Goal: Task Accomplishment & Management: Manage account settings

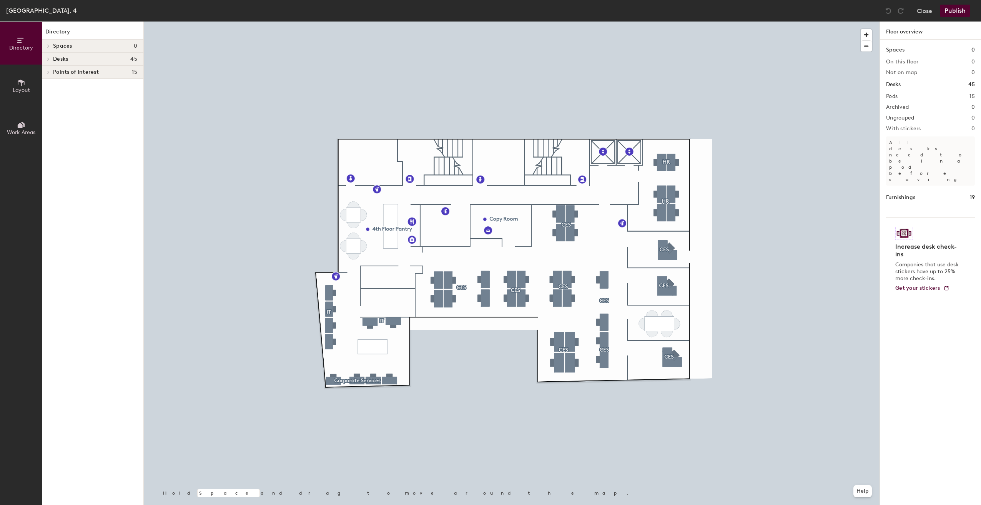
click at [566, 22] on div at bounding box center [512, 22] width 736 height 0
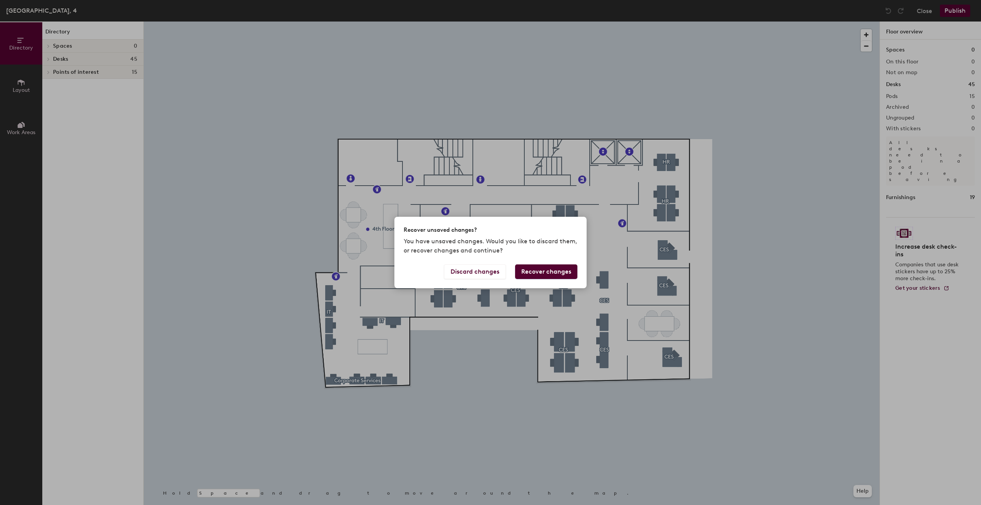
click at [538, 270] on button "Recover changes" at bounding box center [546, 271] width 62 height 15
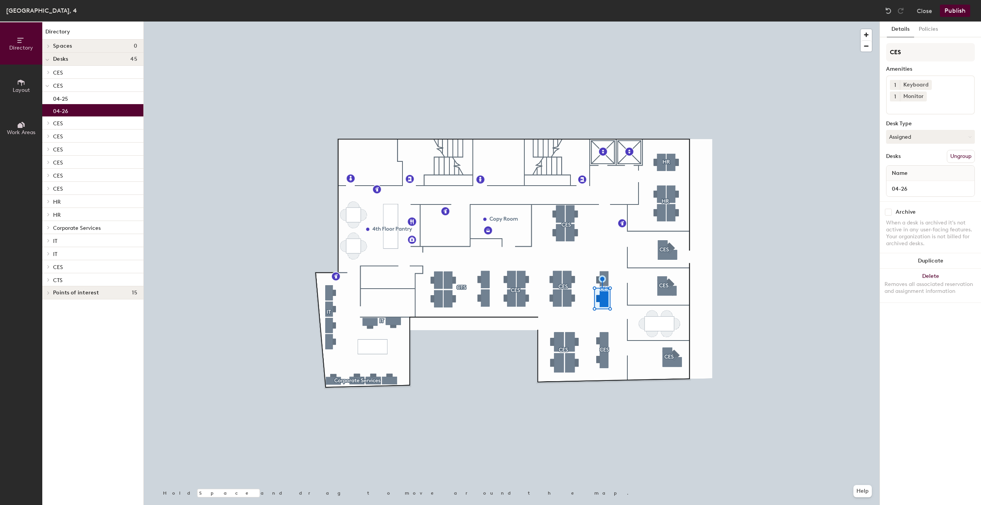
click at [946, 9] on button "Publish" at bounding box center [955, 11] width 30 height 12
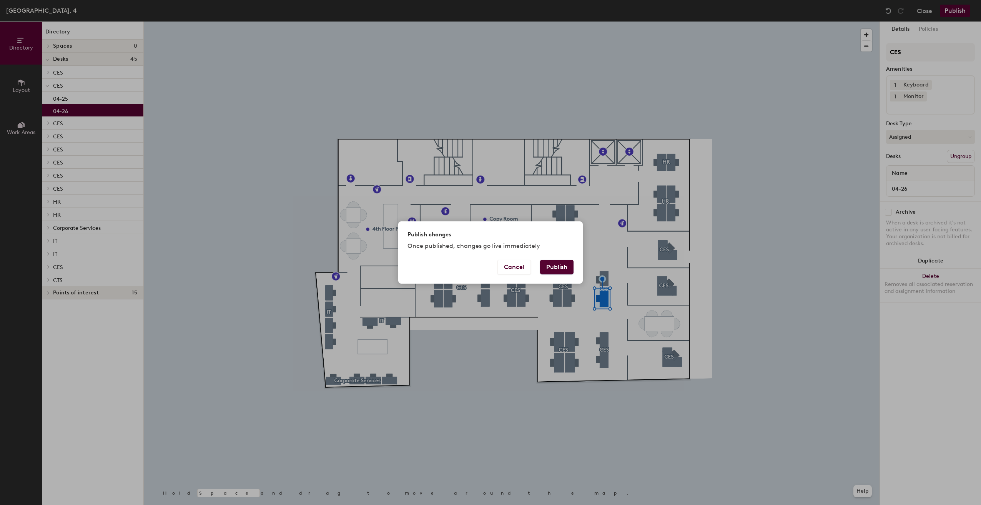
click at [558, 269] on button "Publish" at bounding box center [556, 267] width 33 height 15
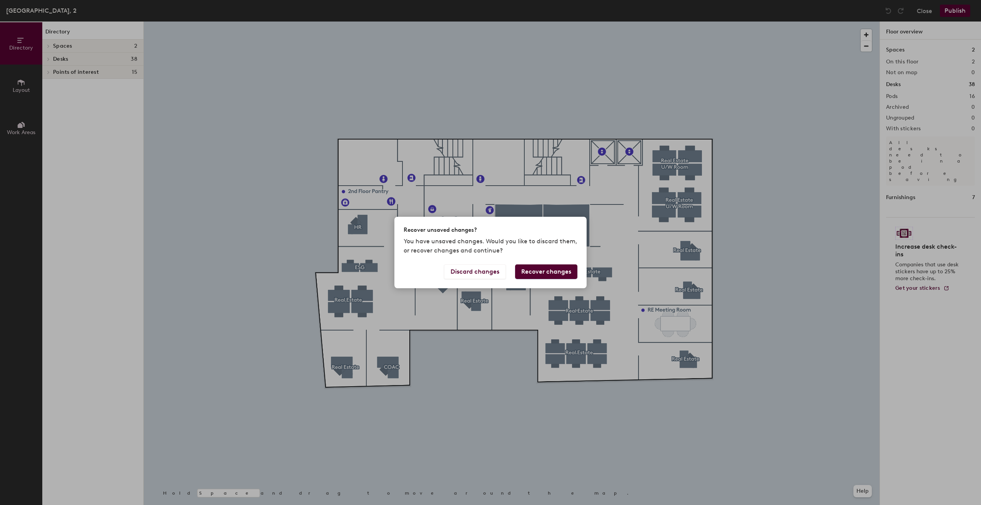
click at [528, 274] on button "Recover changes" at bounding box center [546, 271] width 62 height 15
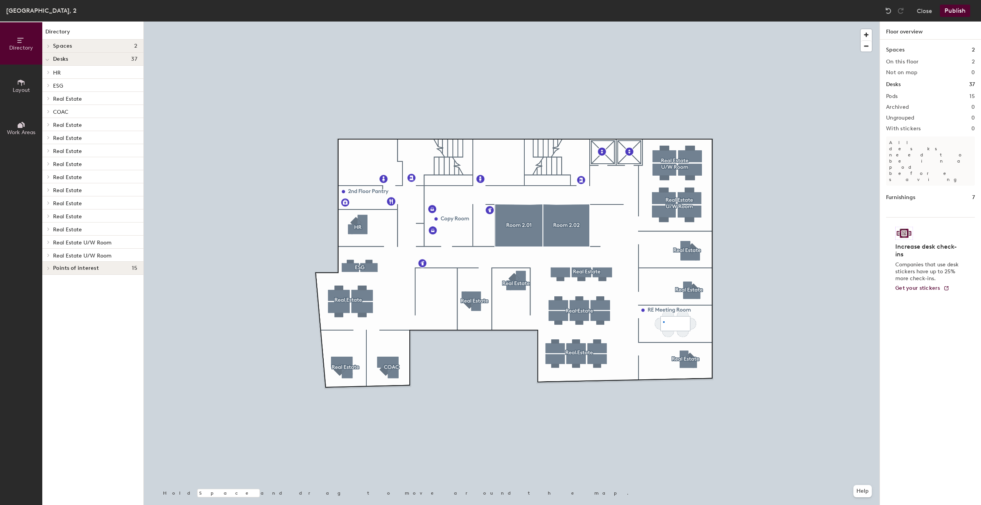
click at [663, 22] on div at bounding box center [512, 22] width 736 height 0
click at [761, 22] on div at bounding box center [512, 22] width 736 height 0
click at [22, 86] on icon at bounding box center [21, 82] width 8 height 8
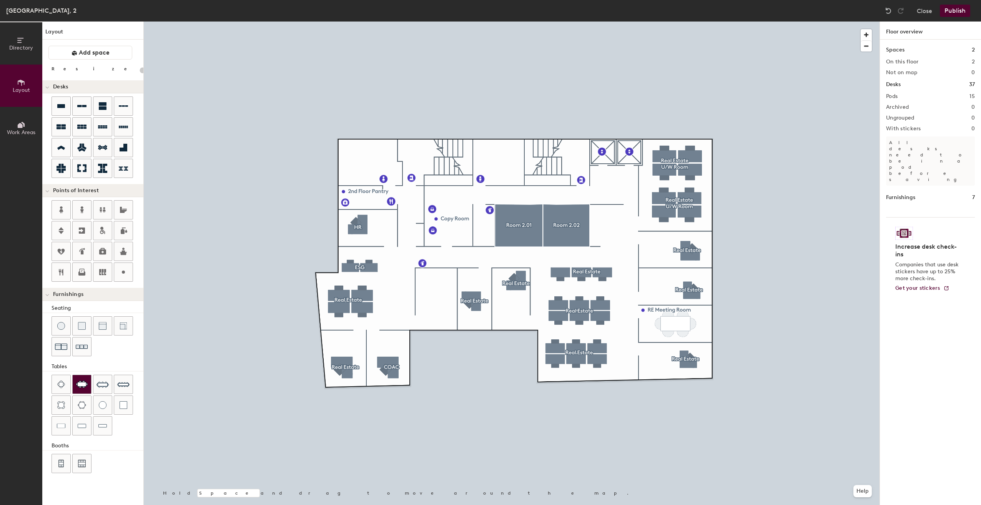
click at [80, 383] on img at bounding box center [82, 385] width 12 height 8
click at [435, 292] on div "Directory Layout Work Areas Layout Add space Resize Desks Points of Interest Fu…" at bounding box center [490, 264] width 981 height 484
click at [437, 322] on span "Delete" at bounding box center [435, 323] width 27 height 13
click at [446, 22] on div at bounding box center [512, 22] width 736 height 0
click at [439, 316] on span "Delete" at bounding box center [435, 315] width 27 height 13
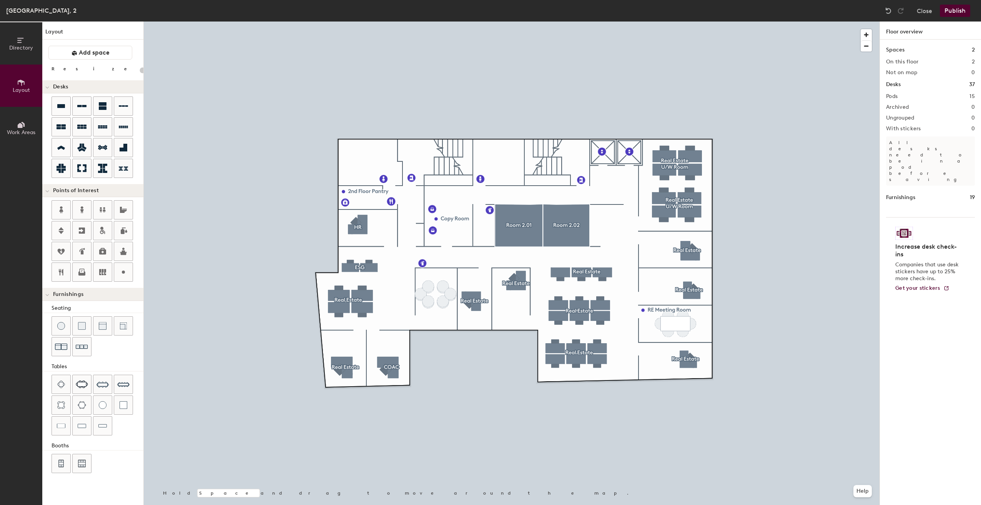
click at [437, 22] on div at bounding box center [512, 22] width 736 height 0
click at [435, 22] on div at bounding box center [512, 22] width 736 height 0
click at [430, 22] on div at bounding box center [512, 22] width 736 height 0
click at [427, 321] on span "Delete" at bounding box center [428, 321] width 27 height 13
click at [432, 22] on div at bounding box center [512, 22] width 736 height 0
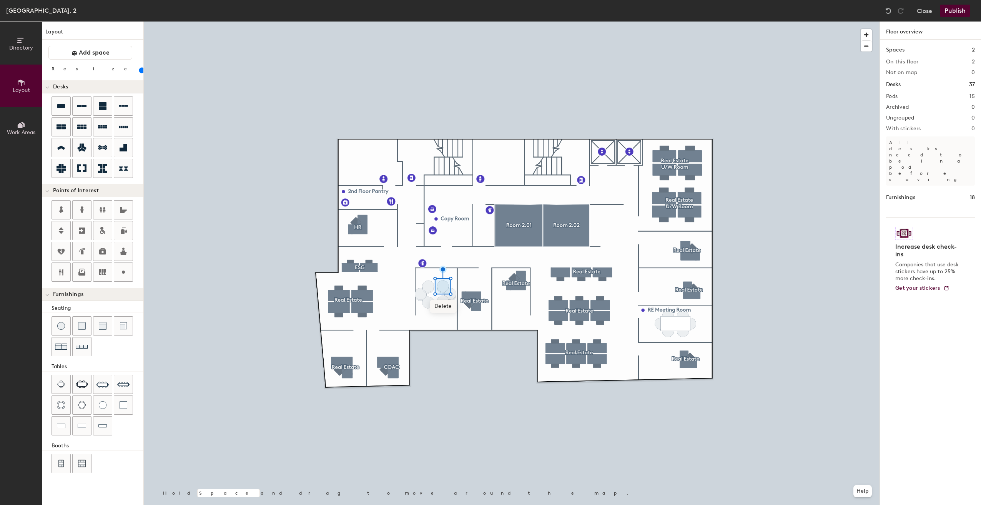
click at [446, 304] on span "Delete" at bounding box center [443, 306] width 27 height 13
type input "100"
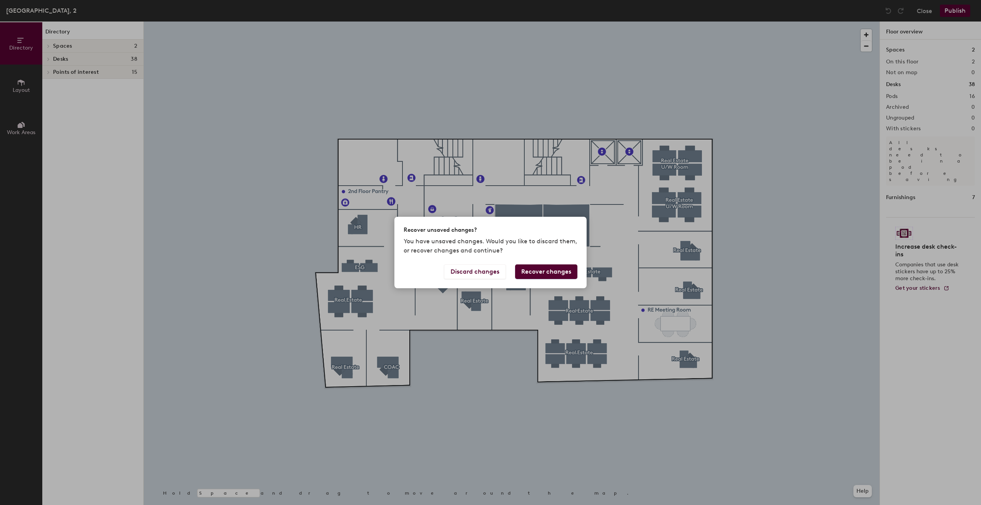
click at [543, 273] on button "Recover changes" at bounding box center [546, 271] width 62 height 15
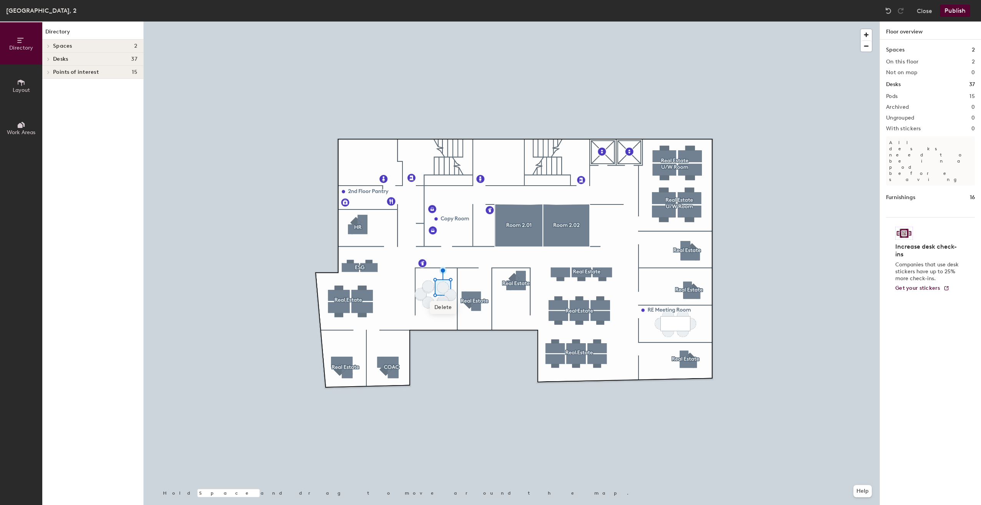
click at [439, 308] on span "Delete" at bounding box center [443, 307] width 27 height 13
click at [447, 312] on span "Delete" at bounding box center [450, 315] width 27 height 13
click at [445, 320] on span "Delete" at bounding box center [443, 321] width 27 height 13
click at [445, 22] on div at bounding box center [512, 22] width 736 height 0
click at [441, 323] on span "Delete" at bounding box center [443, 322] width 27 height 13
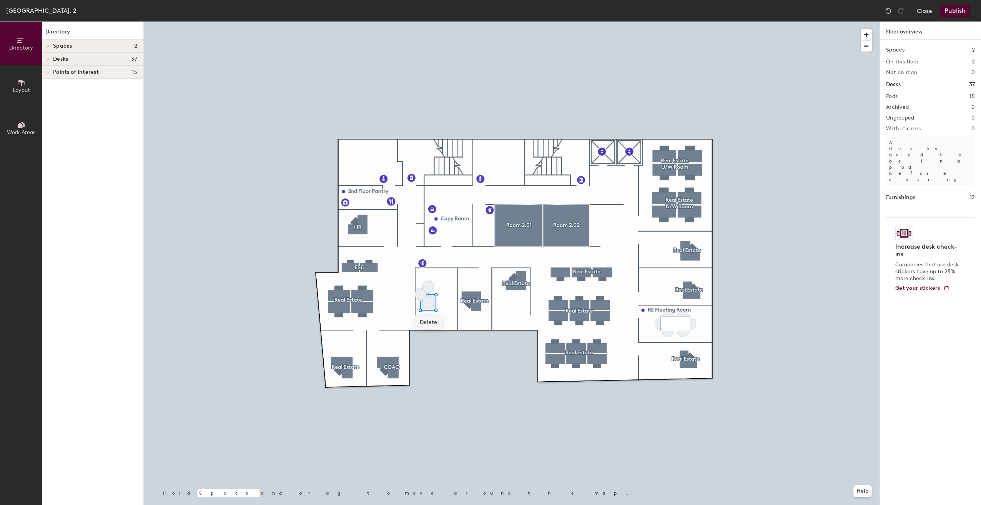
click at [428, 321] on span "Delete" at bounding box center [428, 322] width 27 height 13
click at [422, 314] on span "Delete" at bounding box center [420, 313] width 27 height 13
click at [424, 312] on span "Delete" at bounding box center [420, 315] width 27 height 13
click at [429, 306] on span "Delete" at bounding box center [428, 306] width 27 height 13
click at [430, 22] on div at bounding box center [512, 22] width 736 height 0
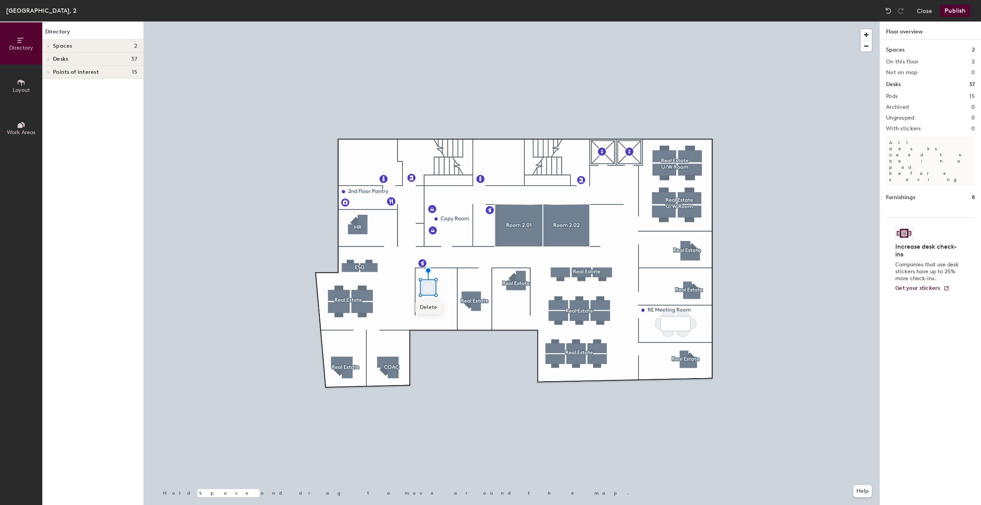
click at [429, 306] on span "Delete" at bounding box center [428, 307] width 27 height 13
click at [670, 22] on div at bounding box center [512, 22] width 736 height 0
click at [438, 317] on span "Delete" at bounding box center [434, 313] width 27 height 13
click at [660, 22] on div at bounding box center [512, 22] width 736 height 0
click at [660, 342] on span "Delete" at bounding box center [661, 343] width 27 height 13
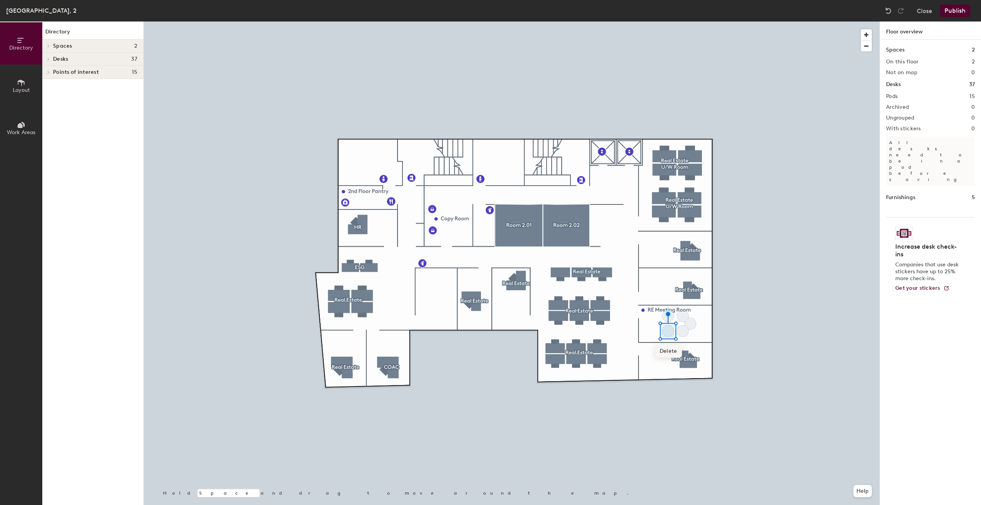
click at [667, 349] on span "Delete" at bounding box center [668, 351] width 27 height 13
click at [682, 349] on span "Delete" at bounding box center [683, 351] width 27 height 13
click at [690, 342] on span "Delete" at bounding box center [690, 343] width 27 height 13
click at [682, 336] on span "Delete" at bounding box center [683, 336] width 27 height 13
click at [670, 336] on span "Delete" at bounding box center [668, 336] width 27 height 13
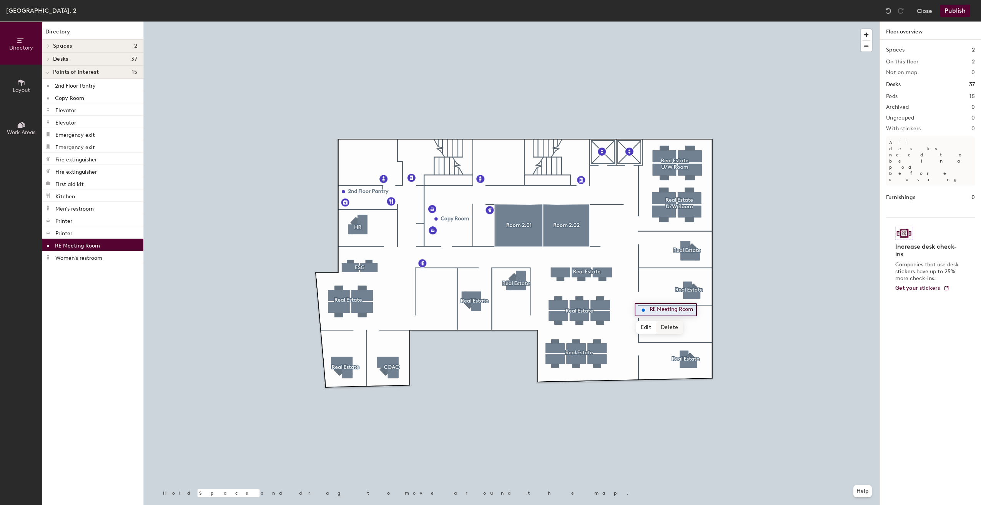
click at [667, 327] on span "Delete" at bounding box center [669, 327] width 27 height 13
click at [21, 126] on icon at bounding box center [20, 125] width 5 height 5
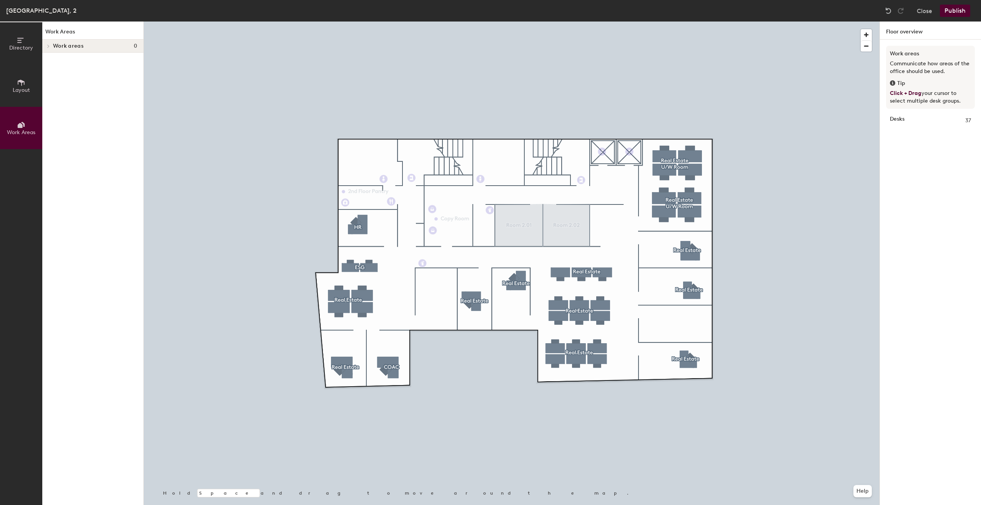
click at [22, 86] on icon at bounding box center [21, 82] width 8 height 8
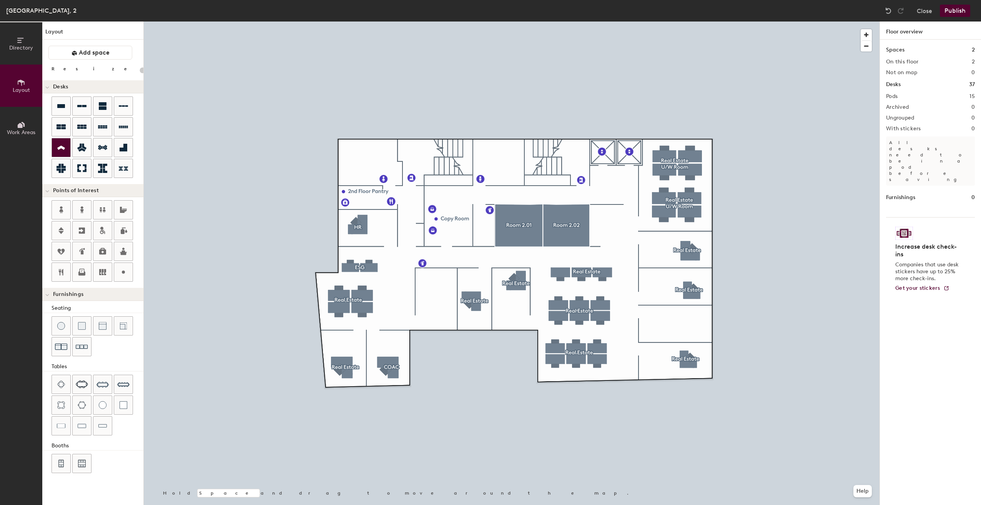
click at [62, 146] on icon at bounding box center [61, 147] width 9 height 9
drag, startPoint x: 62, startPoint y: 146, endPoint x: 48, endPoint y: 143, distance: 14.5
click at [48, 143] on div at bounding box center [92, 137] width 101 height 83
click at [61, 147] on icon at bounding box center [61, 148] width 8 height 4
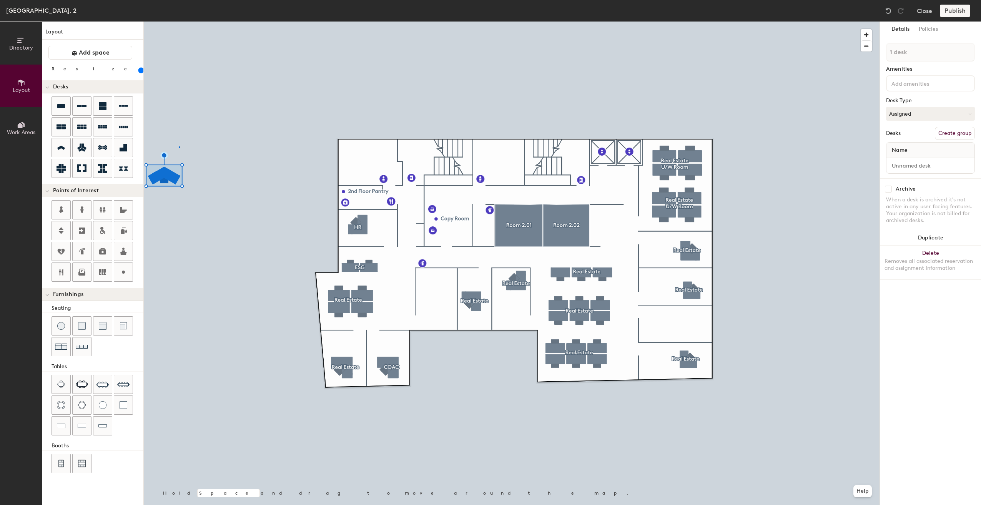
click at [179, 22] on div at bounding box center [512, 22] width 736 height 0
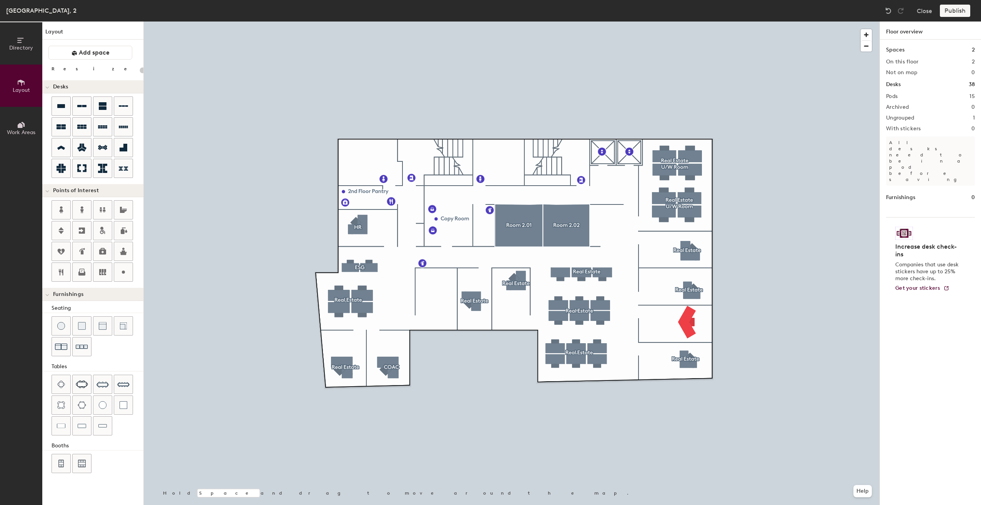
type input "20"
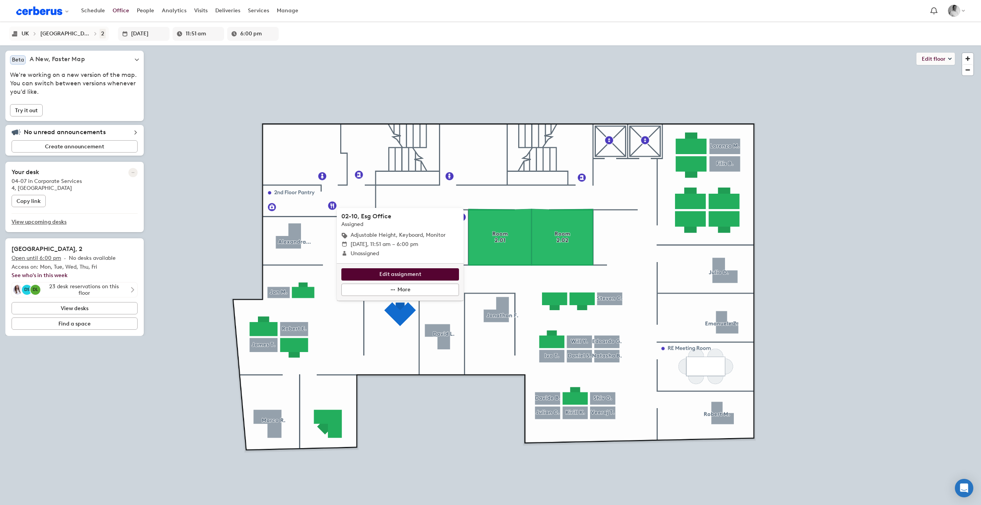
click at [101, 35] on div "2" at bounding box center [102, 33] width 3 height 7
click at [105, 43] on div "1" at bounding box center [106, 45] width 2 height 8
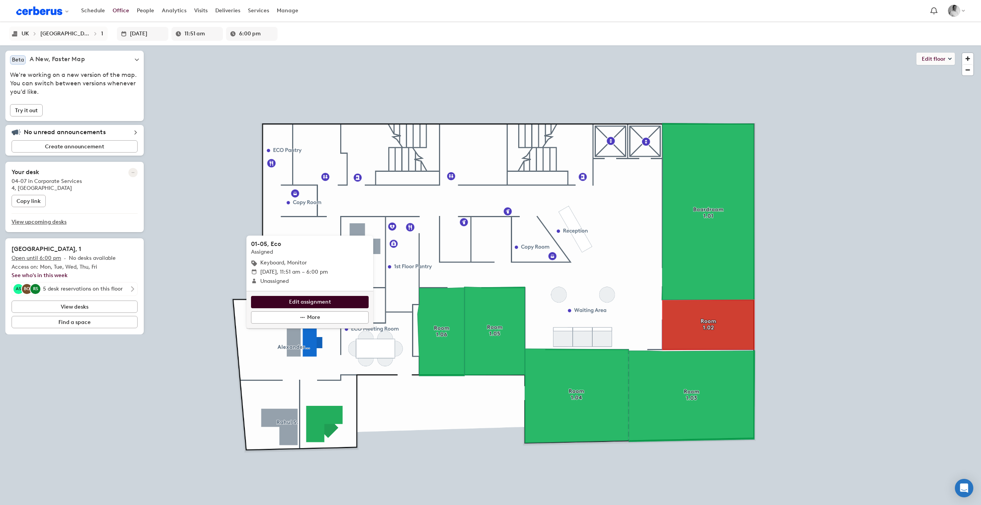
click at [304, 302] on span "Edit assignment" at bounding box center [310, 302] width 42 height 8
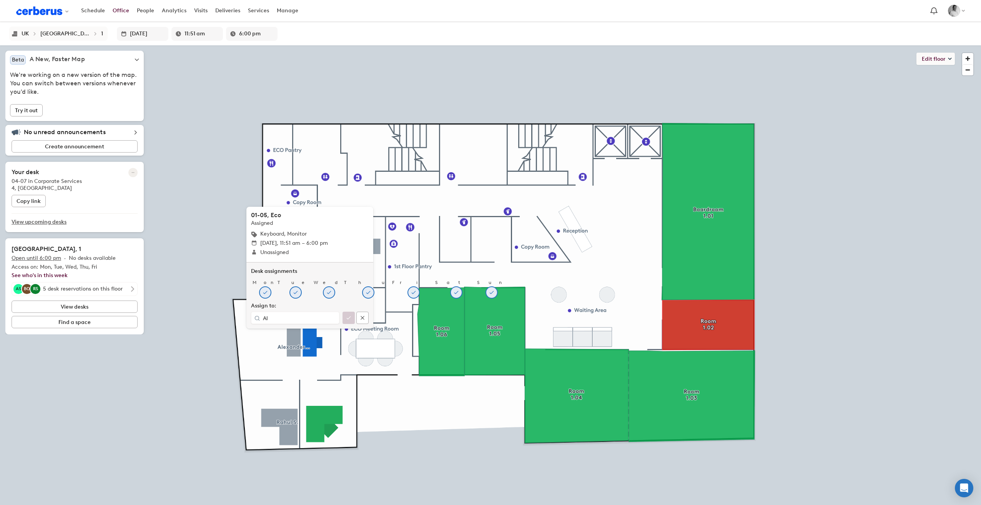
type input "A"
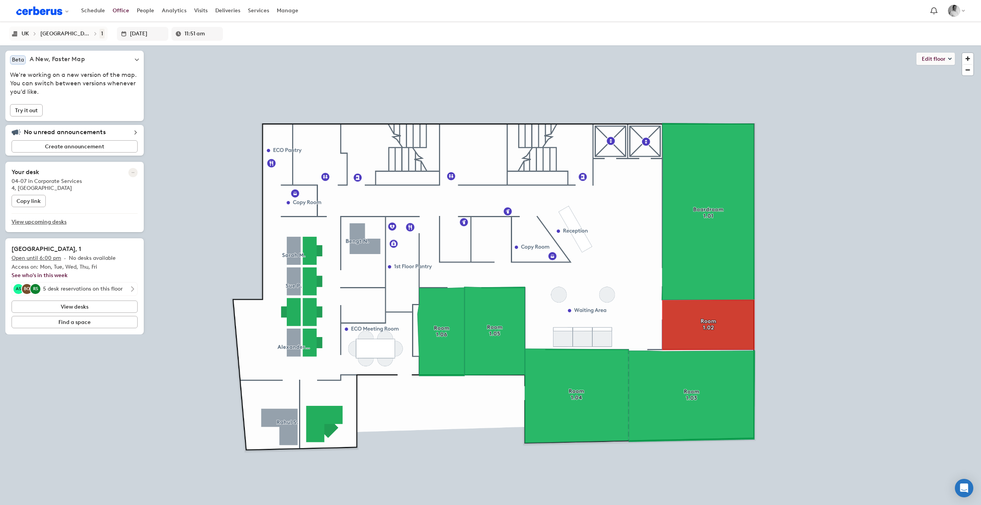
click at [99, 33] on button "1" at bounding box center [102, 33] width 7 height 11
click at [99, 58] on li "2" at bounding box center [136, 55] width 75 height 11
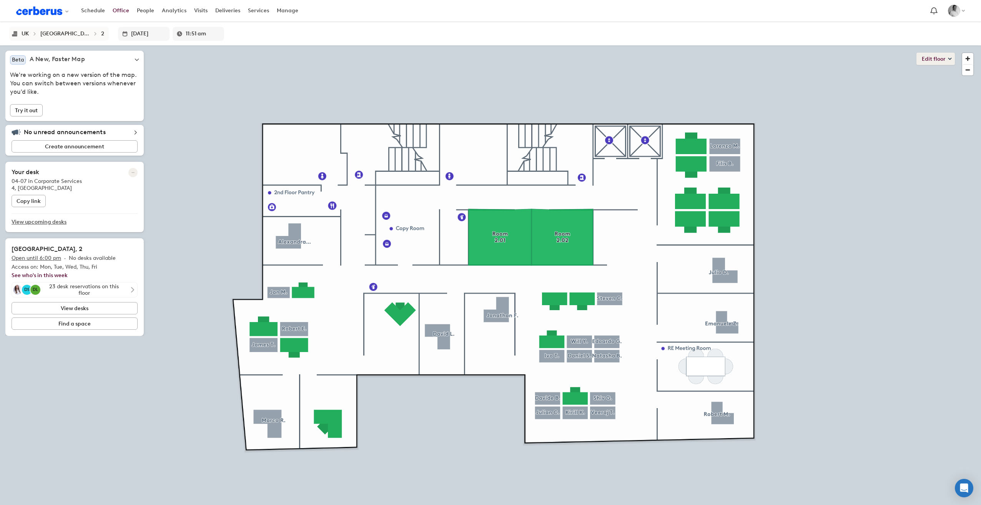
click at [947, 57] on button "Edit floor" at bounding box center [935, 59] width 38 height 12
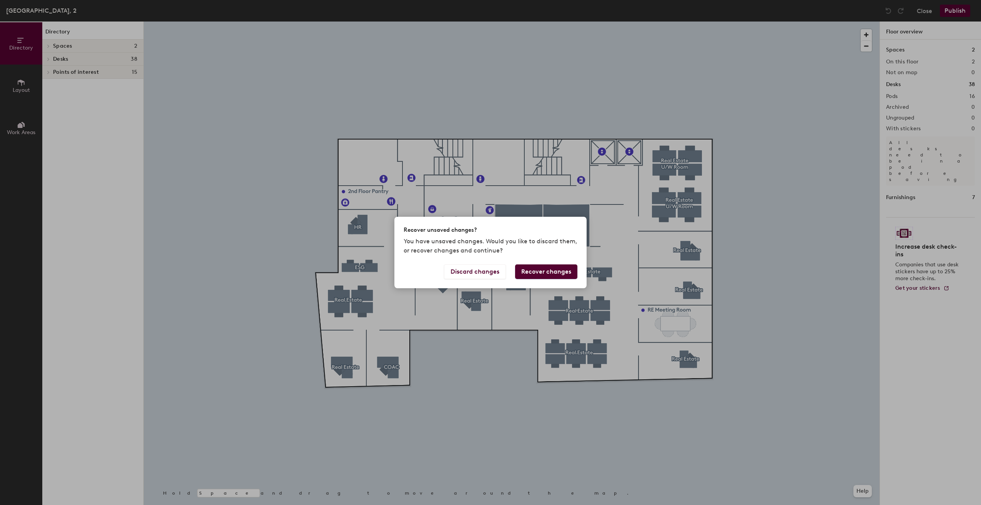
click at [548, 273] on button "Recover changes" at bounding box center [546, 271] width 62 height 15
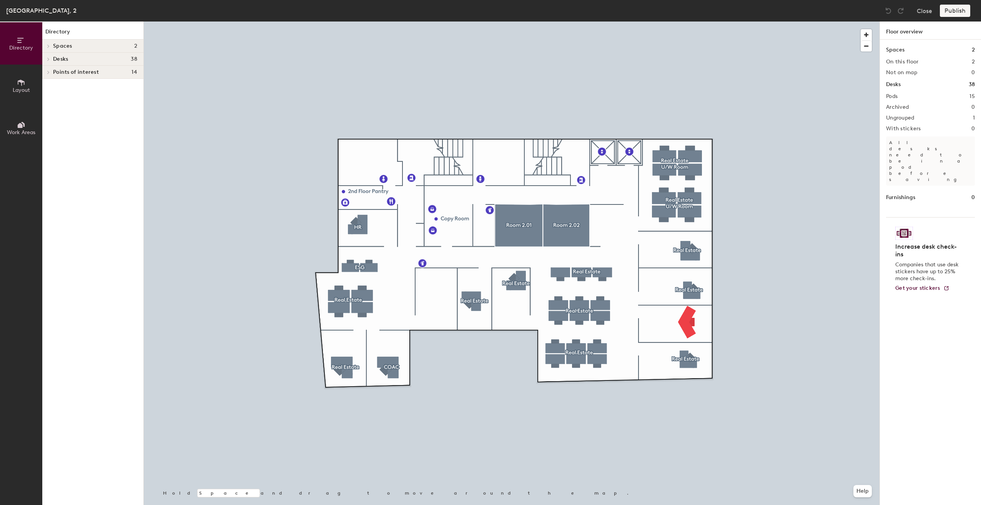
click at [20, 83] on icon at bounding box center [21, 82] width 8 height 8
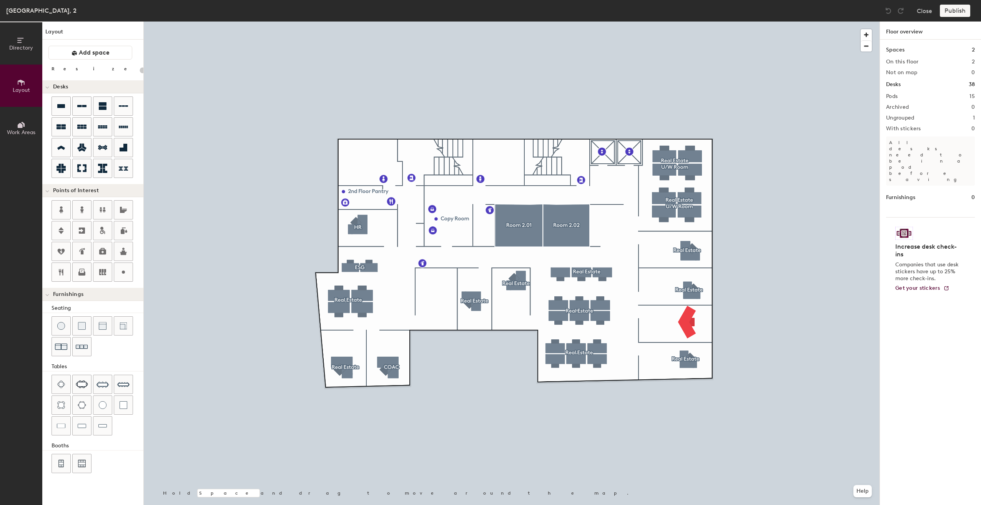
click at [22, 124] on icon at bounding box center [20, 125] width 5 height 5
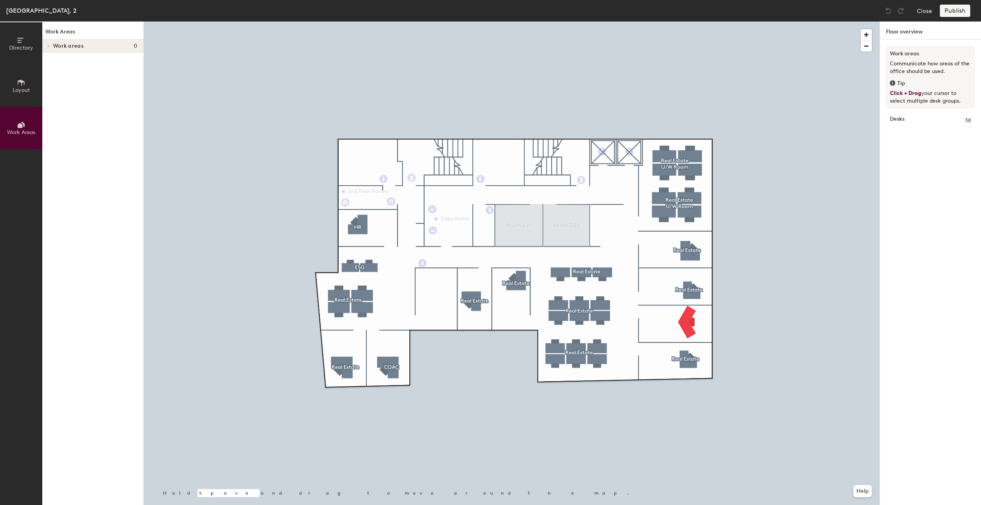
click at [18, 87] on span "Layout" at bounding box center [21, 90] width 17 height 7
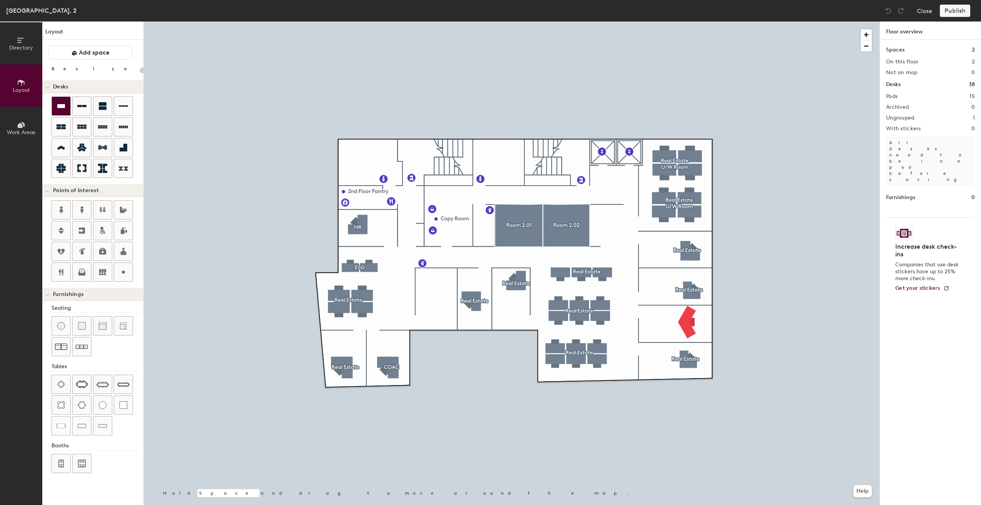
click at [689, 22] on div at bounding box center [512, 22] width 736 height 0
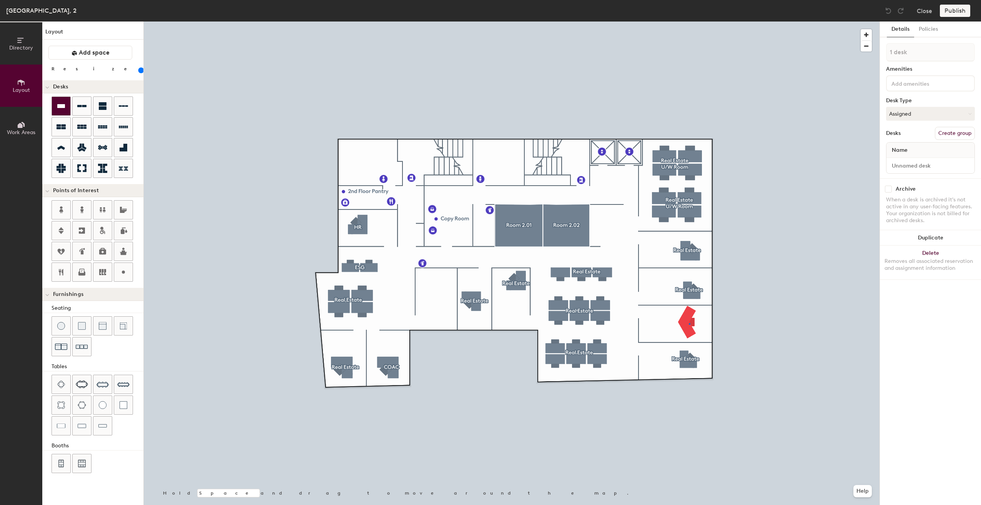
click at [689, 323] on div at bounding box center [690, 324] width 2 height 2
click at [740, 22] on div at bounding box center [512, 22] width 736 height 0
drag, startPoint x: 87, startPoint y: 71, endPoint x: 82, endPoint y: 71, distance: 5.4
click at [140, 71] on input "range" at bounding box center [140, 70] width 0 height 6
click at [935, 253] on button "Delete Removes all associated reservation and assignment information" at bounding box center [930, 263] width 101 height 34
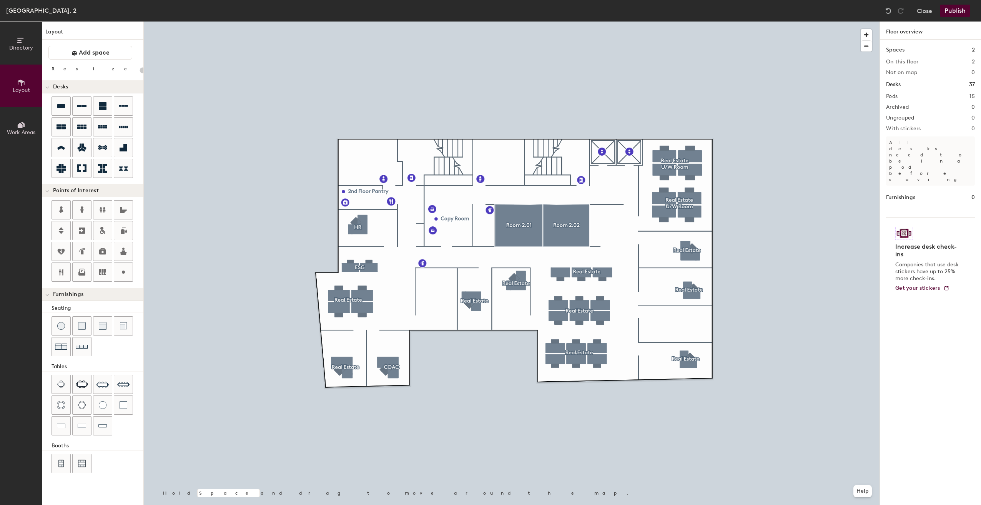
click at [695, 22] on div at bounding box center [512, 22] width 736 height 0
click at [435, 22] on div at bounding box center [512, 22] width 736 height 0
click at [100, 386] on img at bounding box center [102, 384] width 12 height 12
click at [437, 292] on div "Directory Layout Work Areas Layout Add space Resize Desks Points of Interest Fu…" at bounding box center [490, 264] width 981 height 484
click at [440, 339] on span "Delete" at bounding box center [436, 337] width 27 height 13
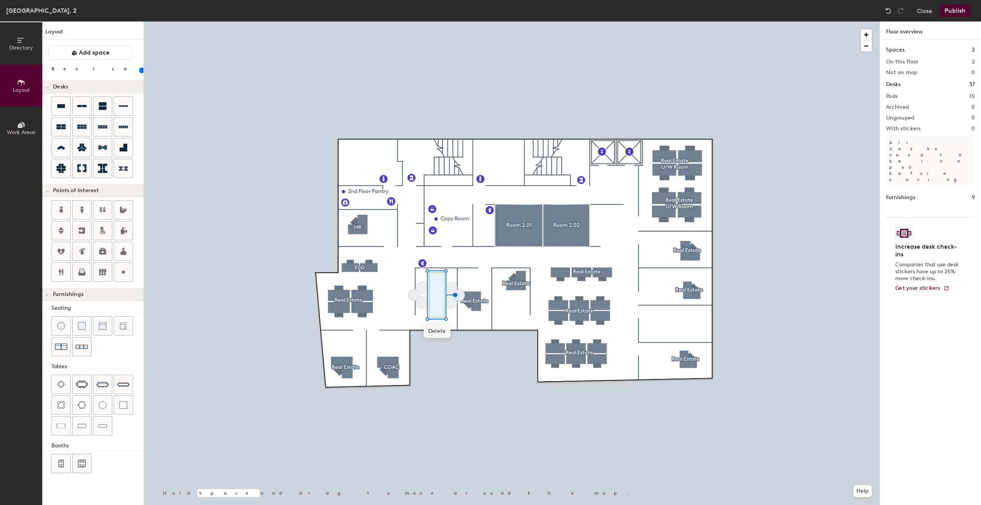
click at [438, 328] on span "Delete" at bounding box center [437, 331] width 27 height 13
click at [436, 307] on span "Delete" at bounding box center [429, 307] width 27 height 13
click at [440, 323] on span "Delete" at bounding box center [437, 322] width 27 height 13
click at [428, 324] on span "Delete" at bounding box center [422, 322] width 27 height 13
click at [420, 317] on span "Delete" at bounding box center [414, 315] width 27 height 13
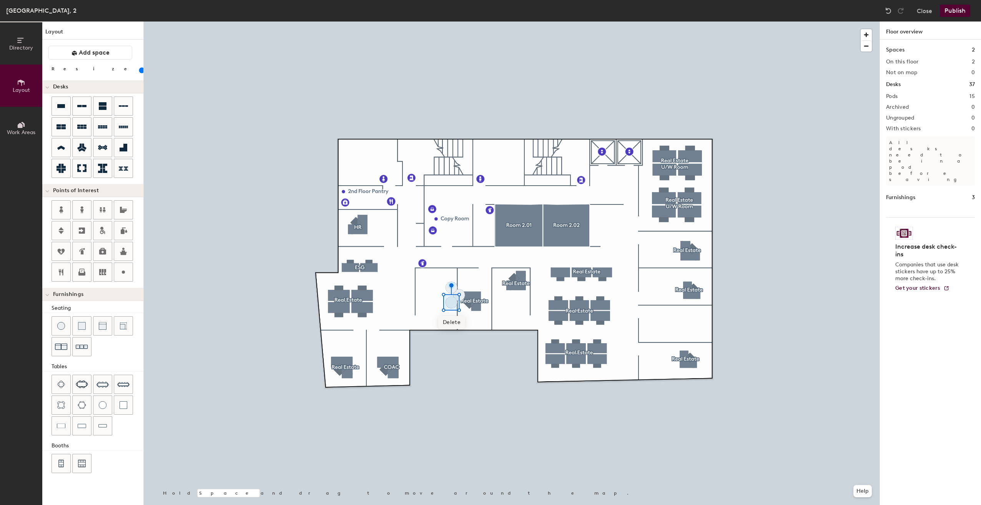
click at [453, 321] on span "Delete" at bounding box center [451, 322] width 27 height 13
click at [459, 312] on span "Delete" at bounding box center [459, 315] width 27 height 13
click at [450, 311] on span "Delete" at bounding box center [451, 307] width 27 height 13
click at [61, 148] on icon at bounding box center [61, 147] width 9 height 9
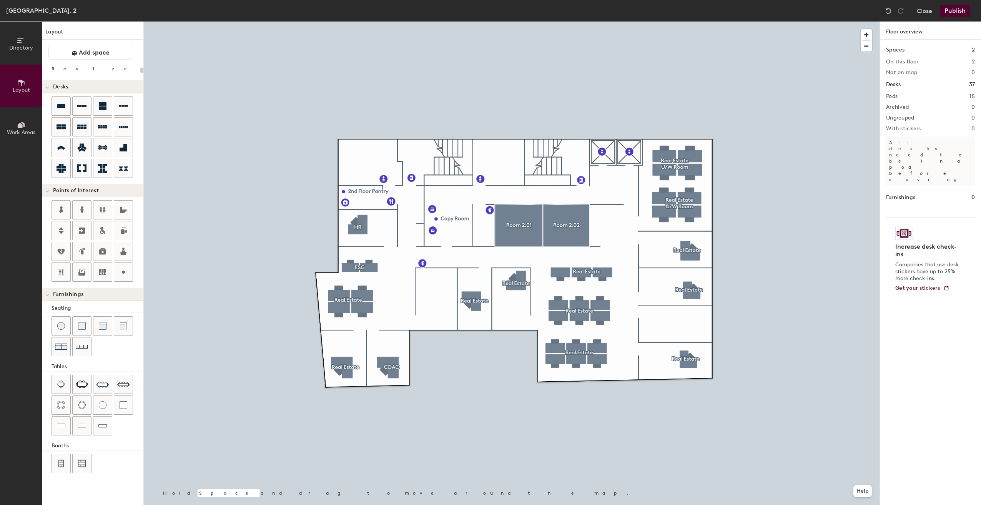
click at [688, 317] on div "Directory Layout Work Areas Layout Add space Resize Desks Points of Interest Fu…" at bounding box center [490, 264] width 981 height 484
click at [88, 54] on span "Add space" at bounding box center [94, 53] width 31 height 8
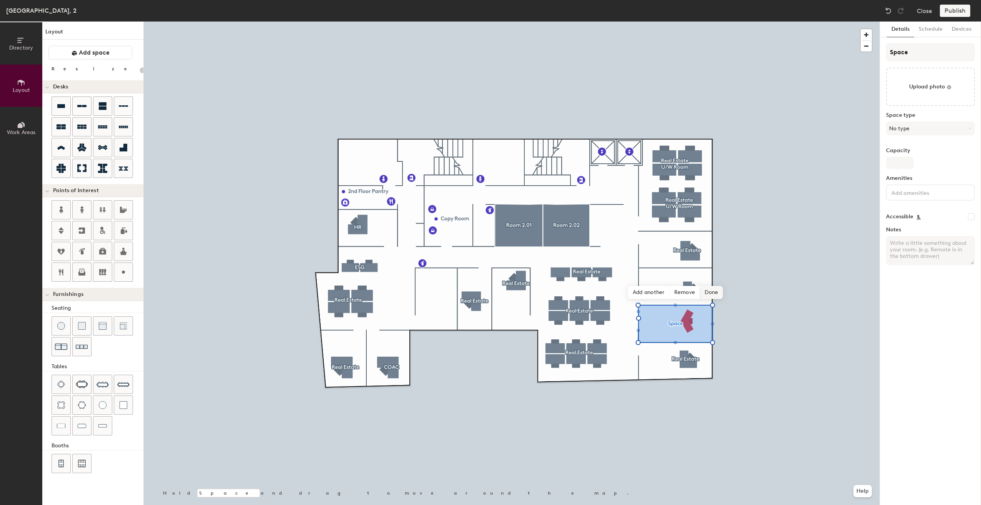
click at [707, 293] on span "Done" at bounding box center [711, 292] width 23 height 13
click at [671, 282] on span "Edit shape" at bounding box center [669, 283] width 37 height 13
click at [690, 290] on span "Remove" at bounding box center [685, 292] width 31 height 13
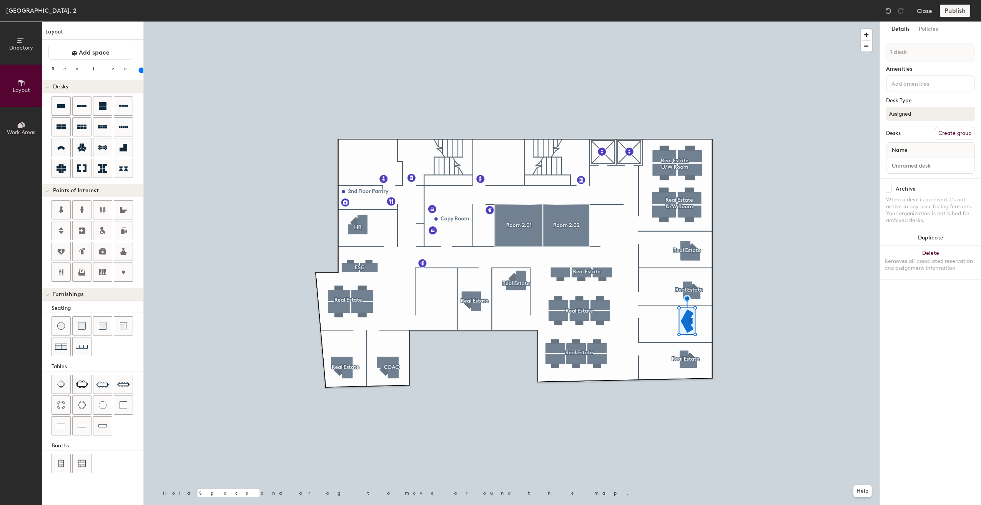
click at [768, 22] on div at bounding box center [512, 22] width 736 height 0
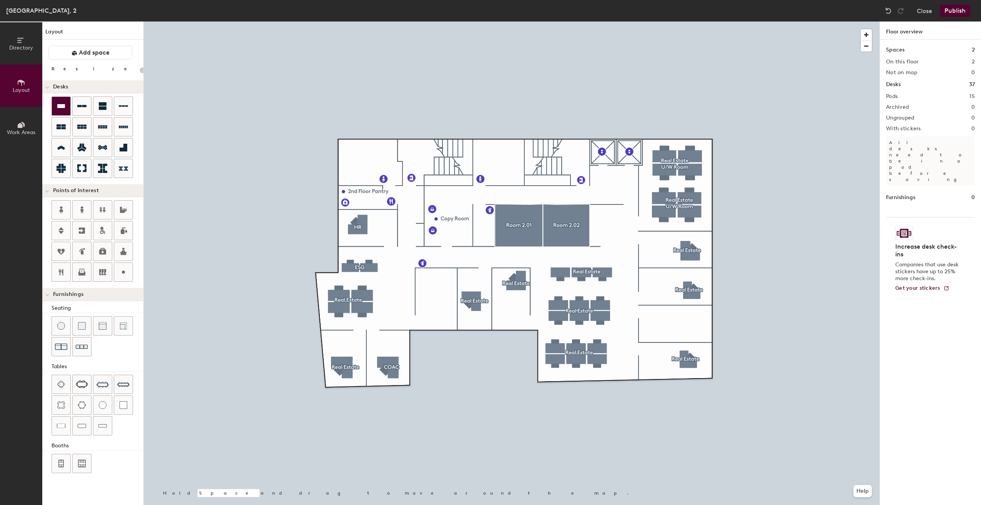
click at [63, 108] on icon at bounding box center [61, 106] width 8 height 4
click at [689, 317] on div "Directory Layout Work Areas Layout Add space Resize Desks Points of Interest Fu…" at bounding box center [490, 264] width 981 height 484
type input "20"
click at [82, 382] on img at bounding box center [82, 385] width 12 height 8
click at [418, 314] on span "Delete" at bounding box center [422, 314] width 27 height 13
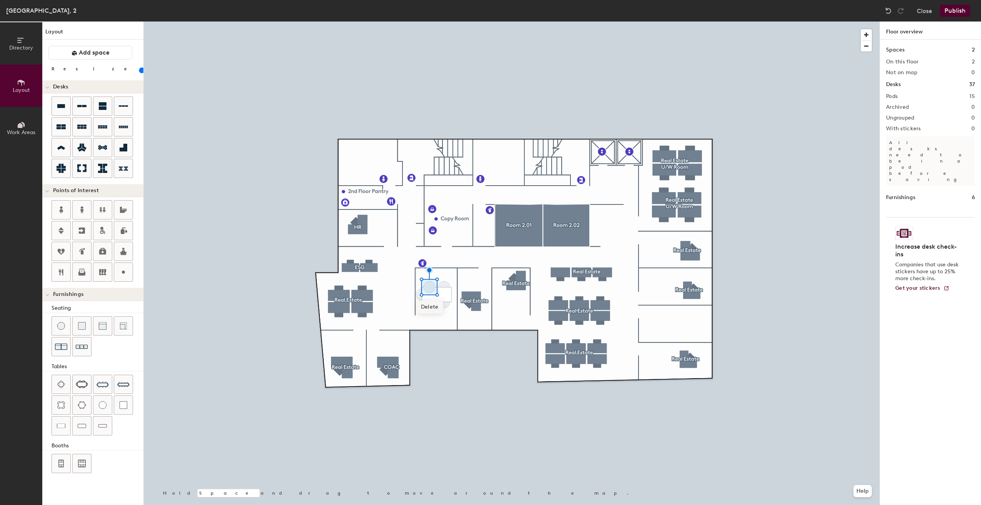
click at [429, 308] on span "Delete" at bounding box center [429, 307] width 27 height 13
click at [434, 313] on span "Delete" at bounding box center [437, 316] width 27 height 13
click at [446, 22] on div at bounding box center [512, 22] width 736 height 0
click at [443, 312] on span "Delete" at bounding box center [444, 307] width 27 height 13
click at [440, 321] on span "Delete" at bounding box center [444, 322] width 27 height 13
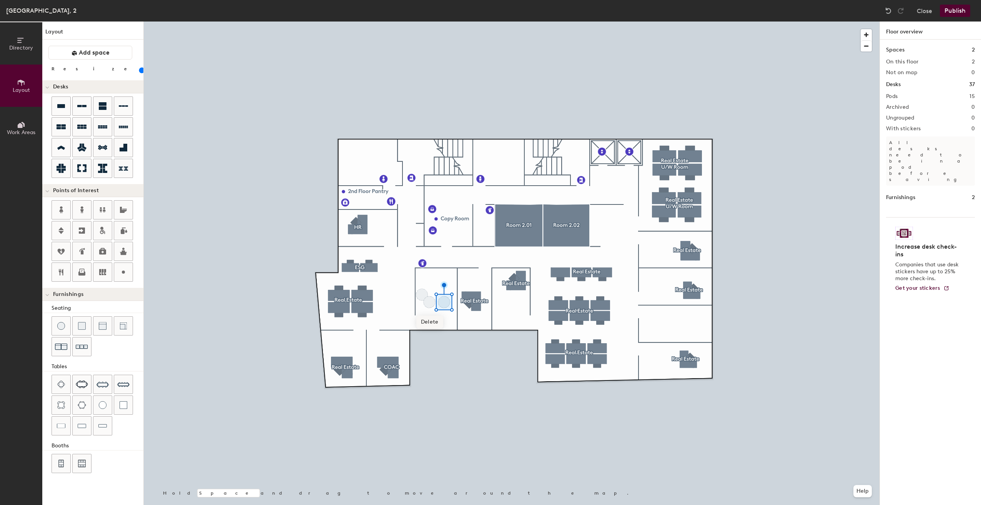
click at [439, 321] on span "Delete" at bounding box center [429, 322] width 27 height 13
click at [433, 321] on span "Delete" at bounding box center [422, 314] width 27 height 13
type input "20"
click at [17, 46] on span "Directory" at bounding box center [21, 48] width 24 height 7
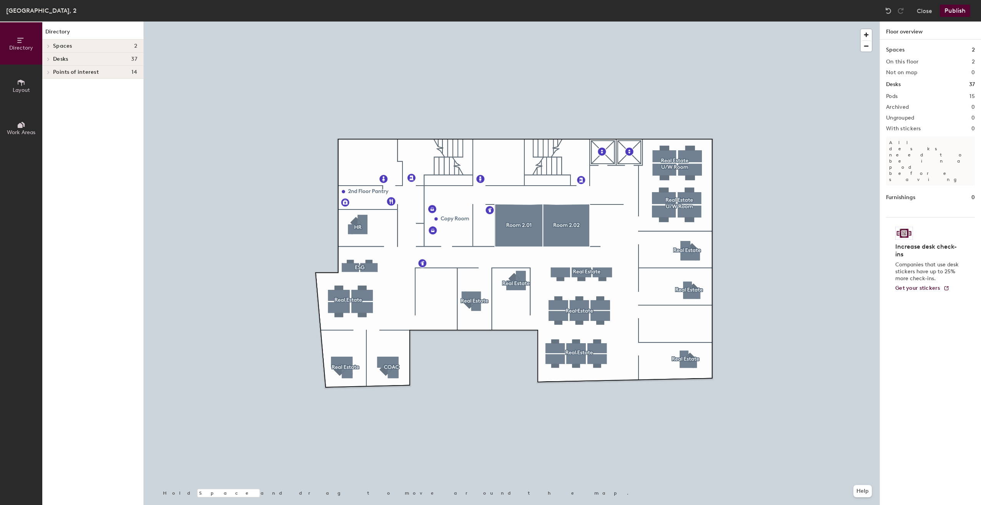
click at [24, 128] on icon at bounding box center [21, 125] width 8 height 8
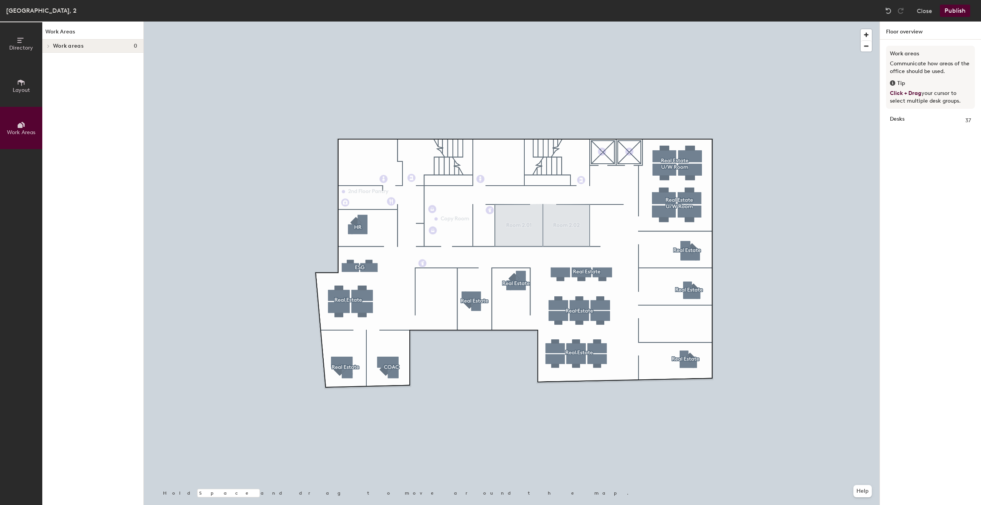
click at [24, 128] on icon at bounding box center [21, 125] width 8 height 8
click at [22, 87] on span "Layout" at bounding box center [21, 90] width 17 height 7
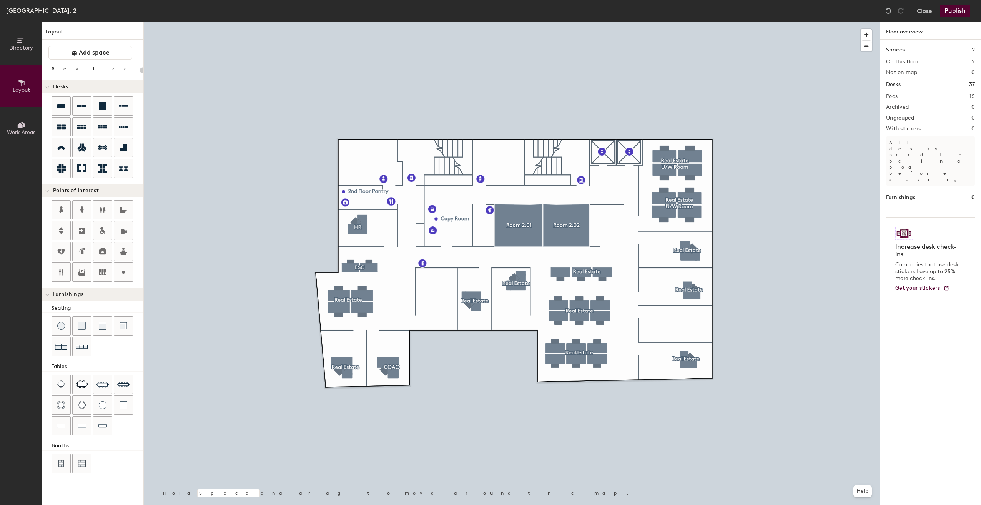
click at [954, 12] on button "Publish" at bounding box center [955, 11] width 30 height 12
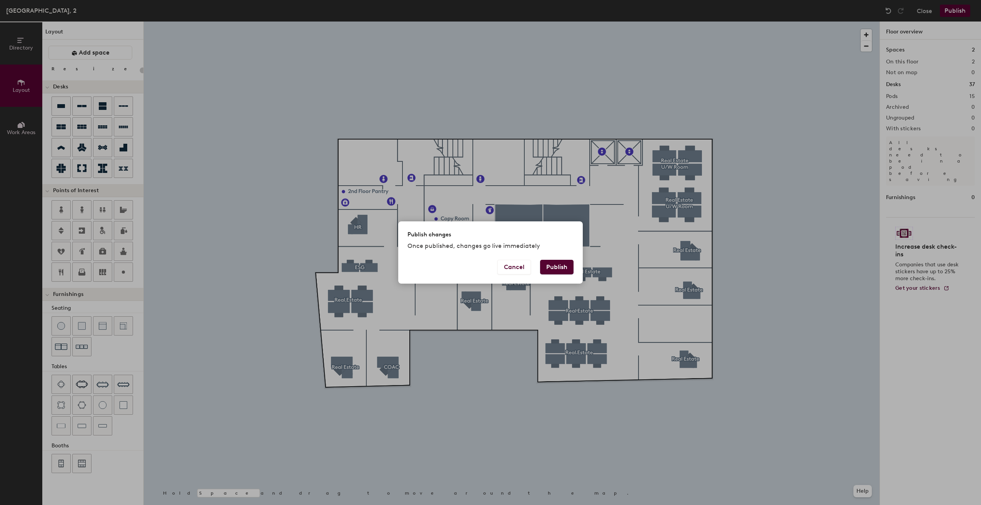
click at [563, 265] on button "Publish" at bounding box center [556, 267] width 33 height 15
type input "20"
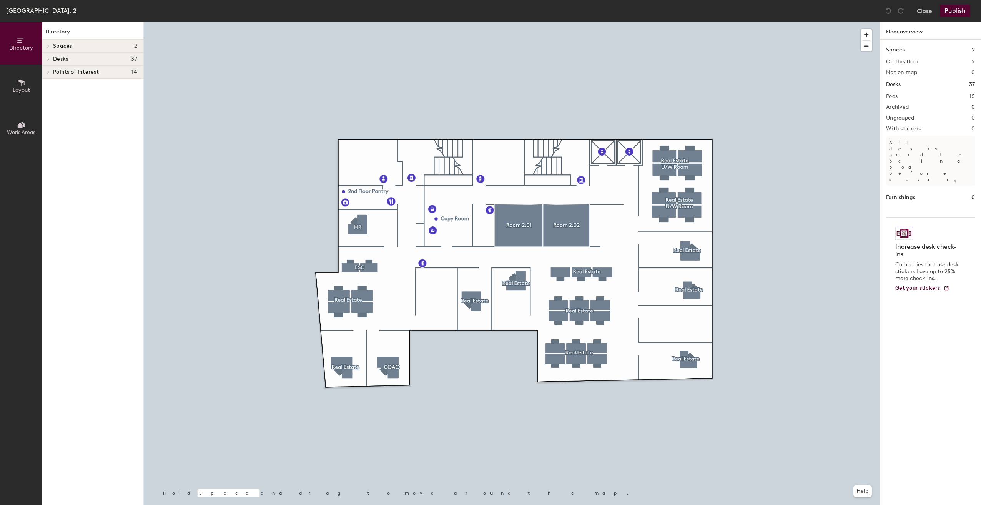
click at [20, 87] on span "Layout" at bounding box center [21, 90] width 17 height 7
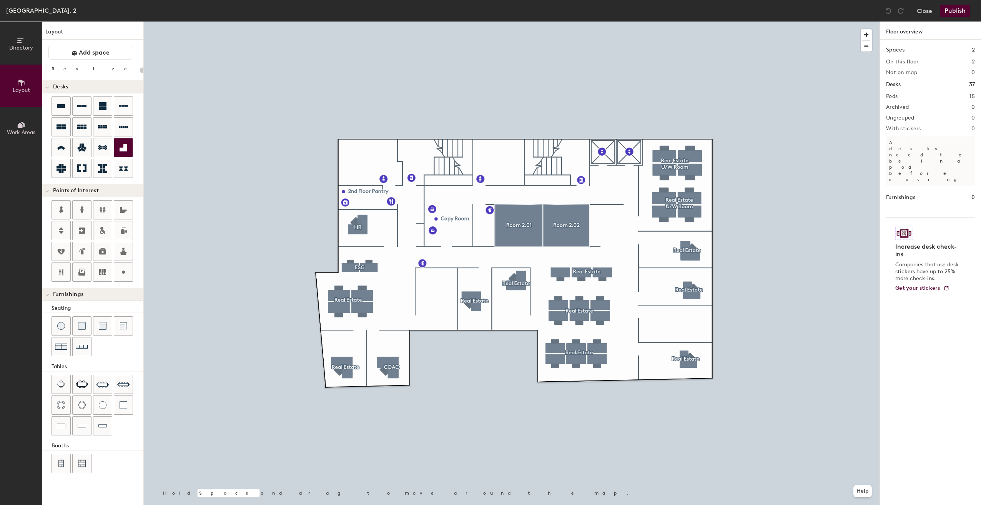
click at [684, 322] on div "Directory Layout Work Areas Layout Add space Resize Desks Points of Interest Fu…" at bounding box center [490, 264] width 981 height 484
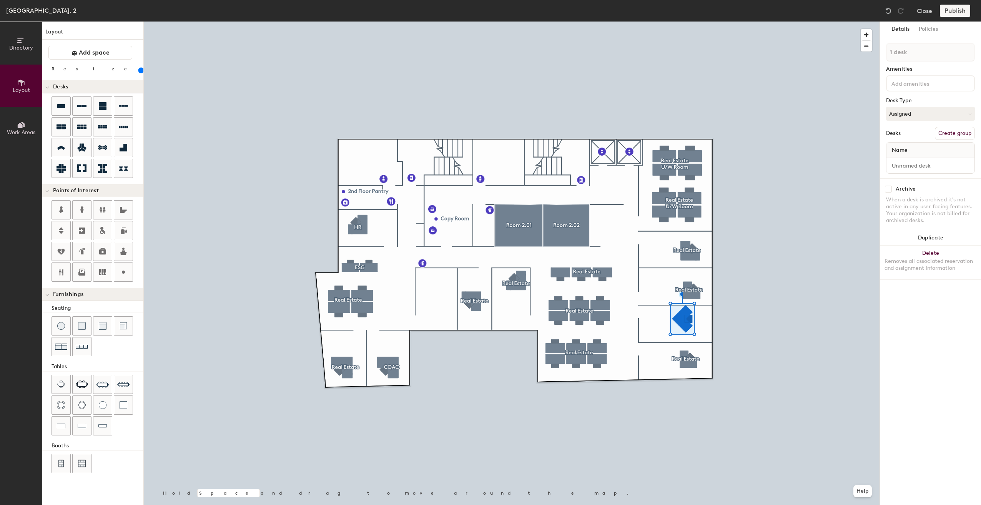
click at [957, 14] on div "Publish" at bounding box center [957, 11] width 35 height 12
click at [858, 22] on div at bounding box center [512, 22] width 736 height 0
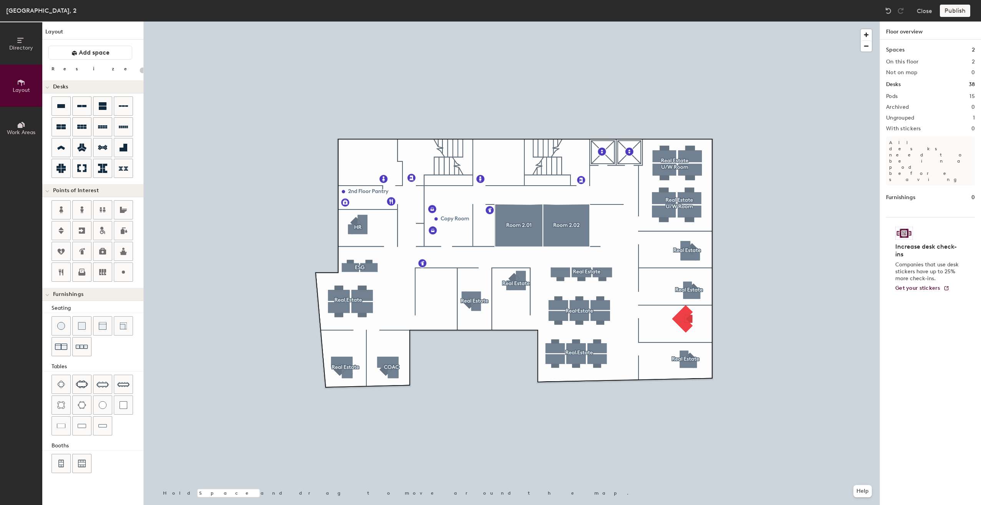
type input "20"
click at [951, 8] on div "Publish" at bounding box center [957, 11] width 35 height 12
click at [956, 11] on div "Publish" at bounding box center [957, 11] width 35 height 12
click at [24, 47] on span "Directory" at bounding box center [21, 48] width 24 height 7
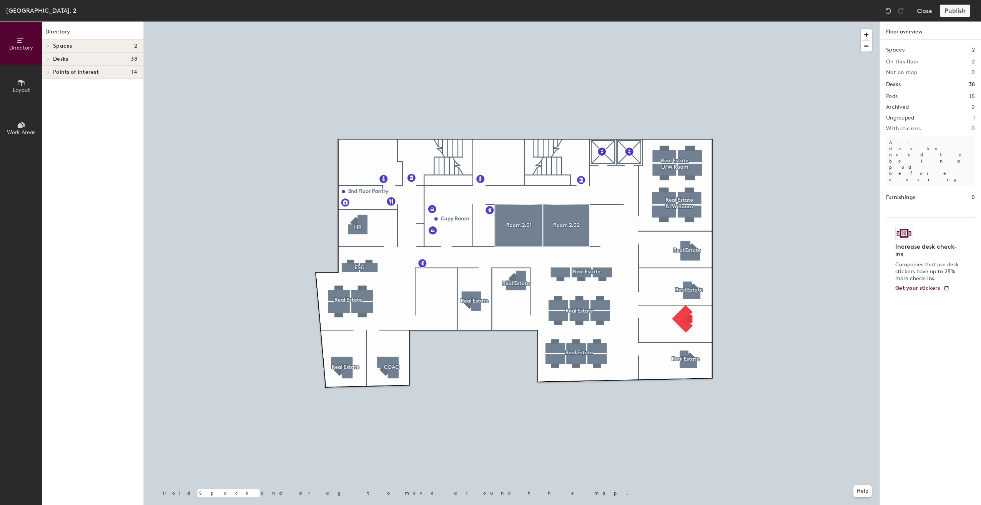
click at [23, 126] on icon at bounding box center [21, 125] width 8 height 8
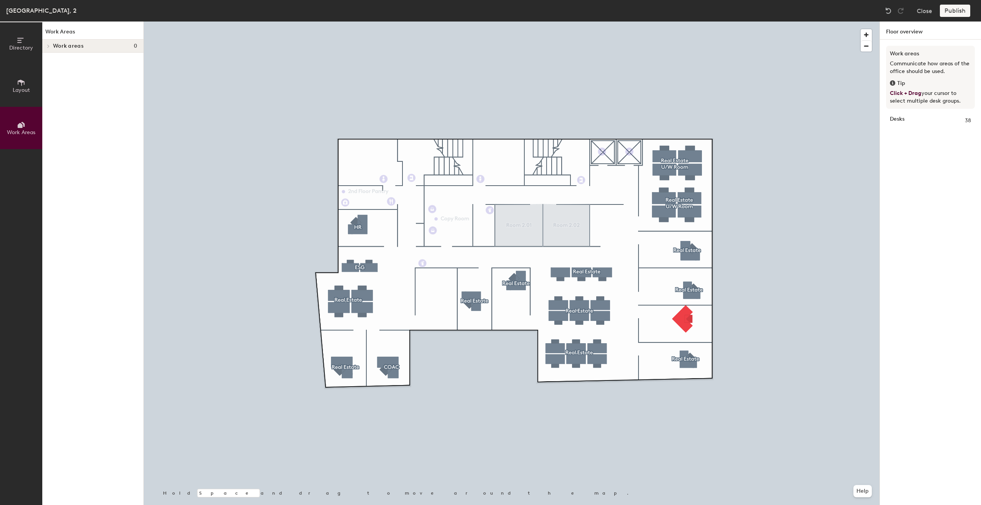
click at [25, 85] on button "Layout" at bounding box center [21, 86] width 42 height 42
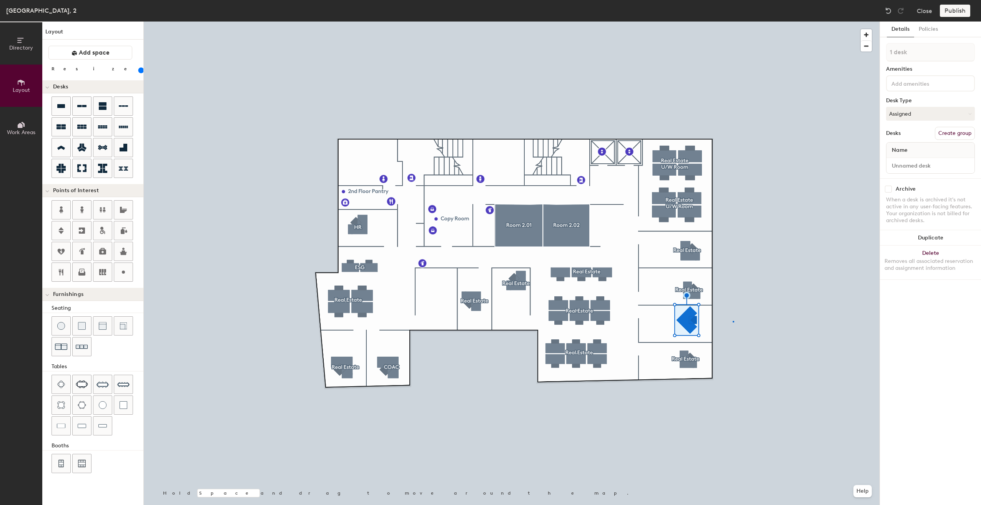
click at [733, 22] on div at bounding box center [512, 22] width 736 height 0
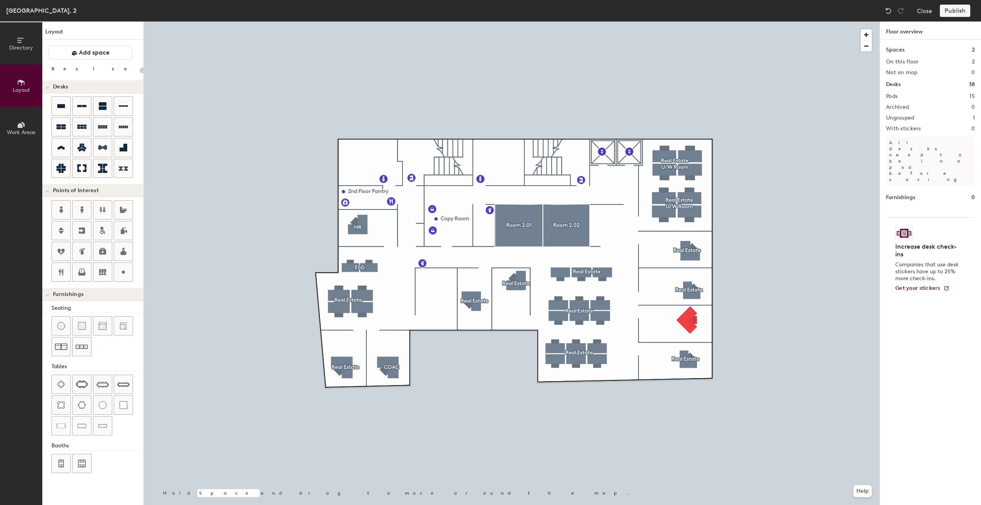
type input "20"
click at [946, 9] on div "Publish" at bounding box center [957, 11] width 35 height 12
drag, startPoint x: 946, startPoint y: 9, endPoint x: 946, endPoint y: 13, distance: 3.9
click at [946, 13] on div "Publish" at bounding box center [957, 11] width 35 height 12
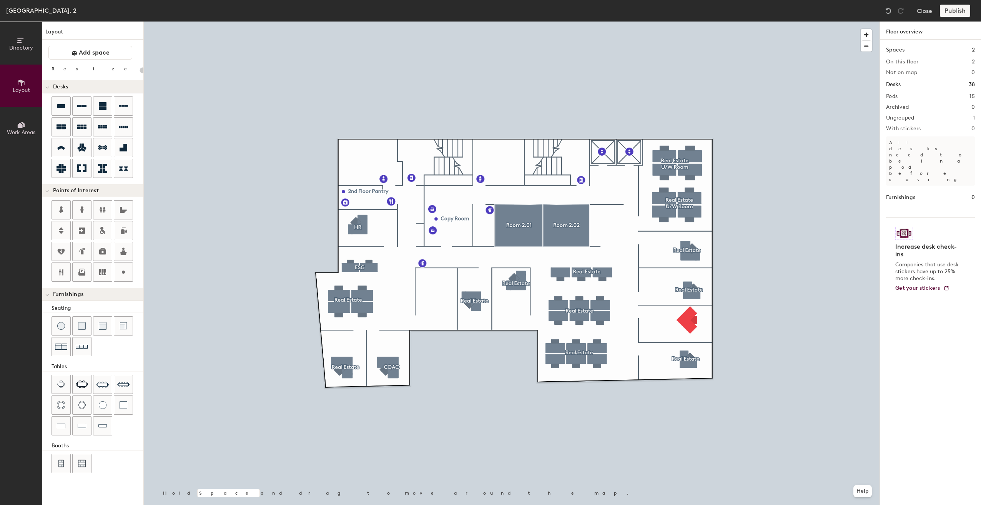
click at [946, 13] on div "Publish" at bounding box center [957, 11] width 35 height 12
click at [862, 491] on button "Help" at bounding box center [862, 491] width 18 height 12
click at [950, 10] on div "Publish" at bounding box center [957, 11] width 35 height 12
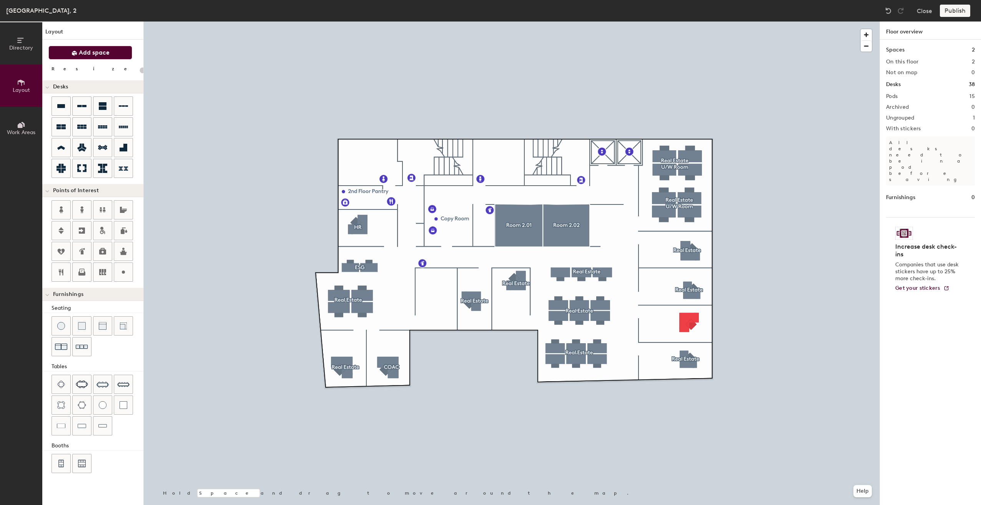
click at [106, 52] on span "Add space" at bounding box center [94, 53] width 31 height 8
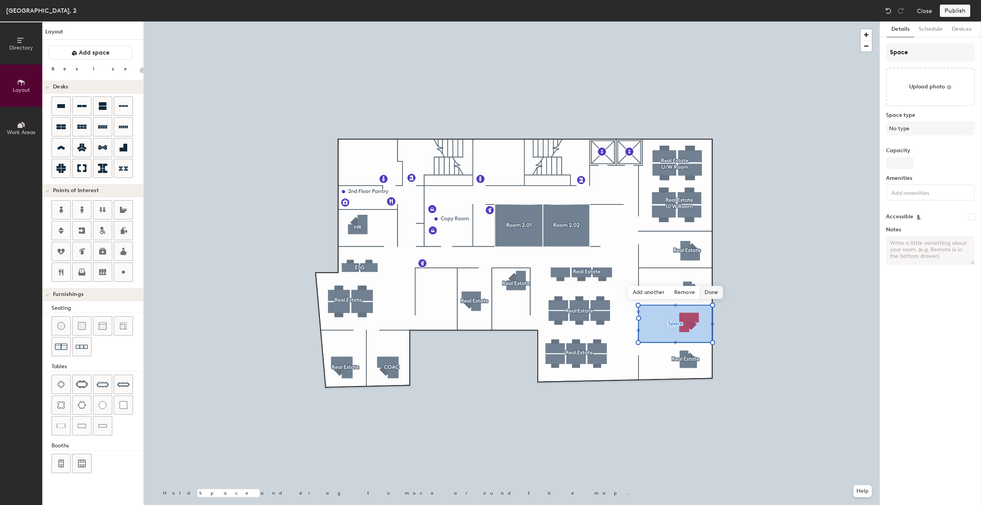
click at [710, 291] on span "Done" at bounding box center [711, 292] width 23 height 13
click at [673, 287] on span "Edit shape" at bounding box center [669, 283] width 37 height 13
click at [684, 291] on span "Remove" at bounding box center [685, 292] width 31 height 13
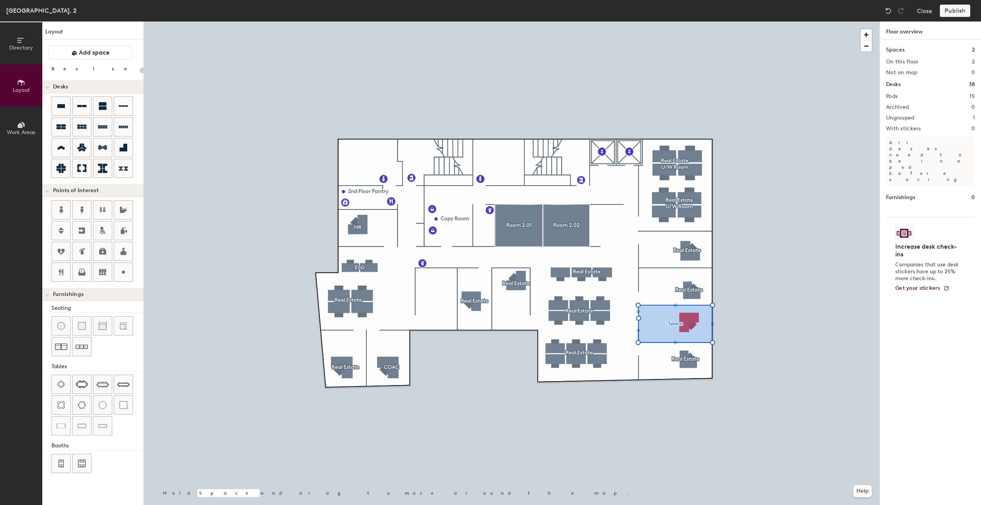
type input "20"
click at [169, 75] on div "Directory Layout Work Areas Layout Add space Resize Desks Points of Interest Fu…" at bounding box center [490, 264] width 981 height 484
click at [25, 128] on button "Work Areas" at bounding box center [21, 128] width 42 height 42
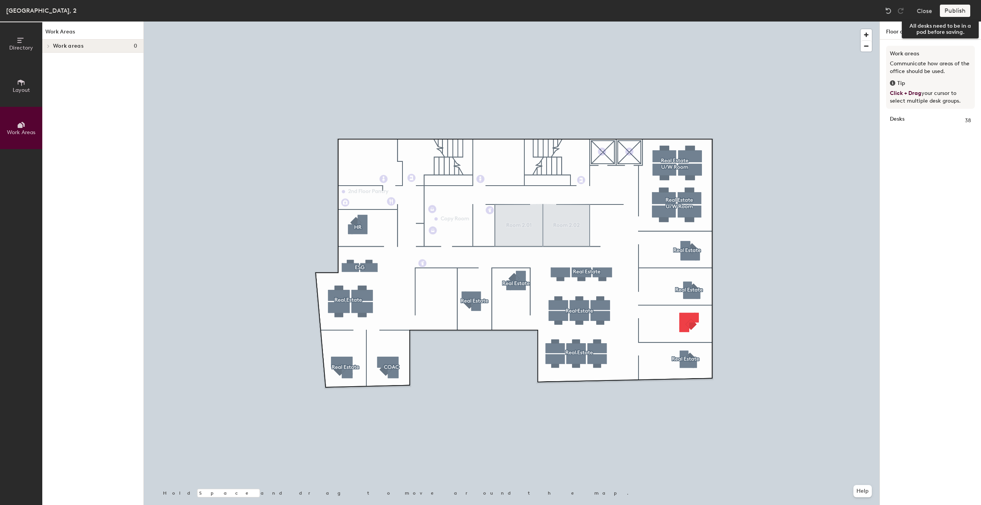
click at [954, 10] on div "Publish" at bounding box center [957, 11] width 35 height 12
